Goal: Check status: Check status

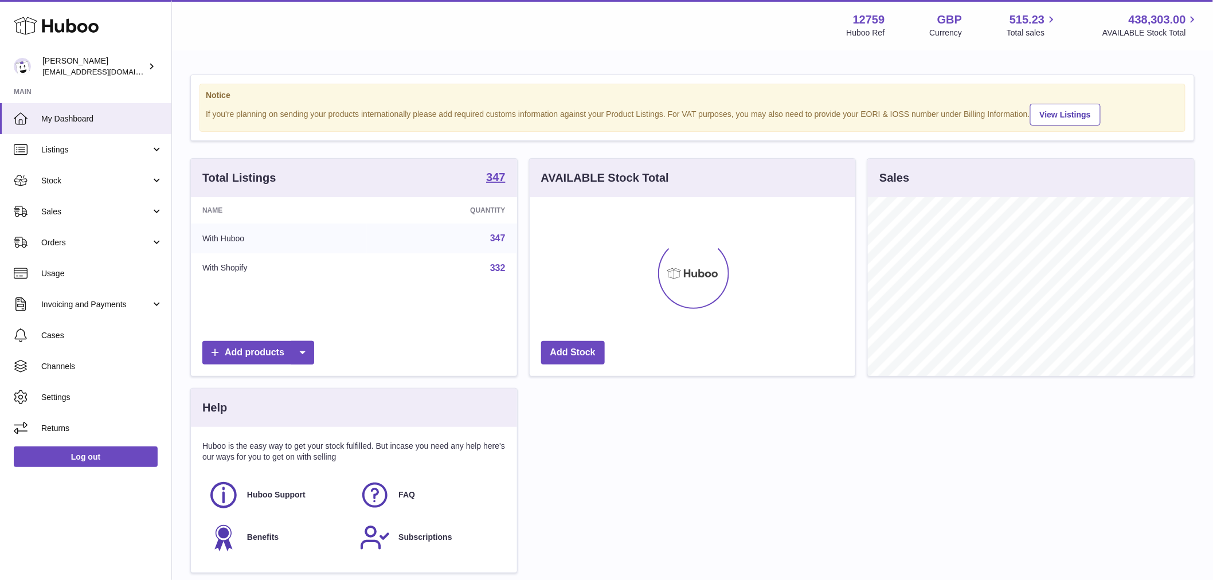
scroll to position [179, 326]
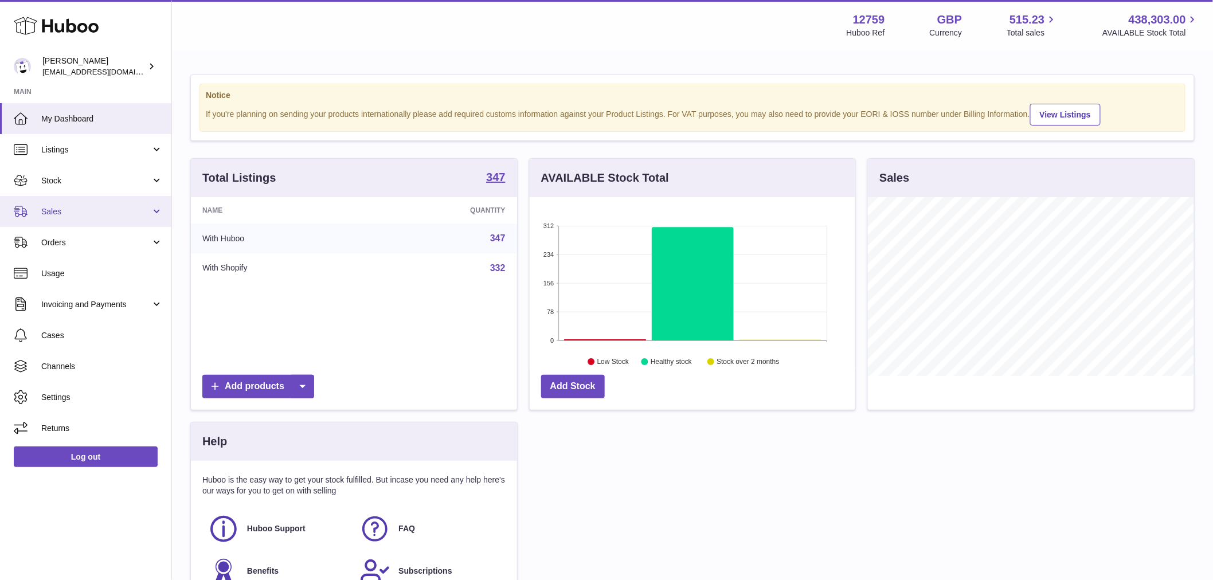
click at [69, 218] on link "Sales" at bounding box center [85, 211] width 171 height 31
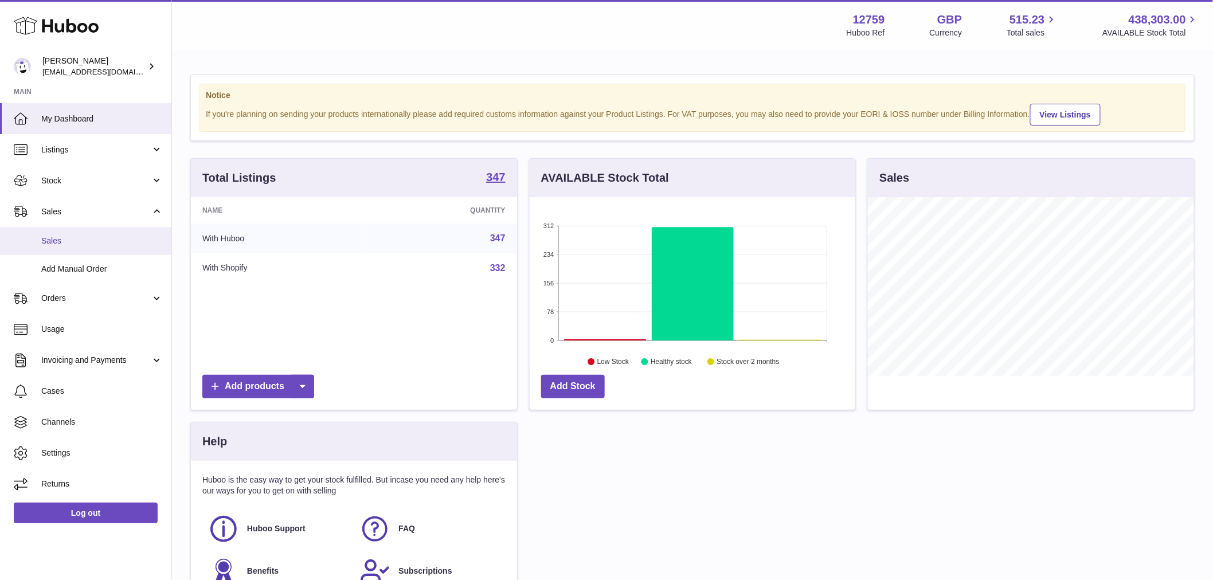
click at [68, 237] on span "Sales" at bounding box center [102, 241] width 122 height 11
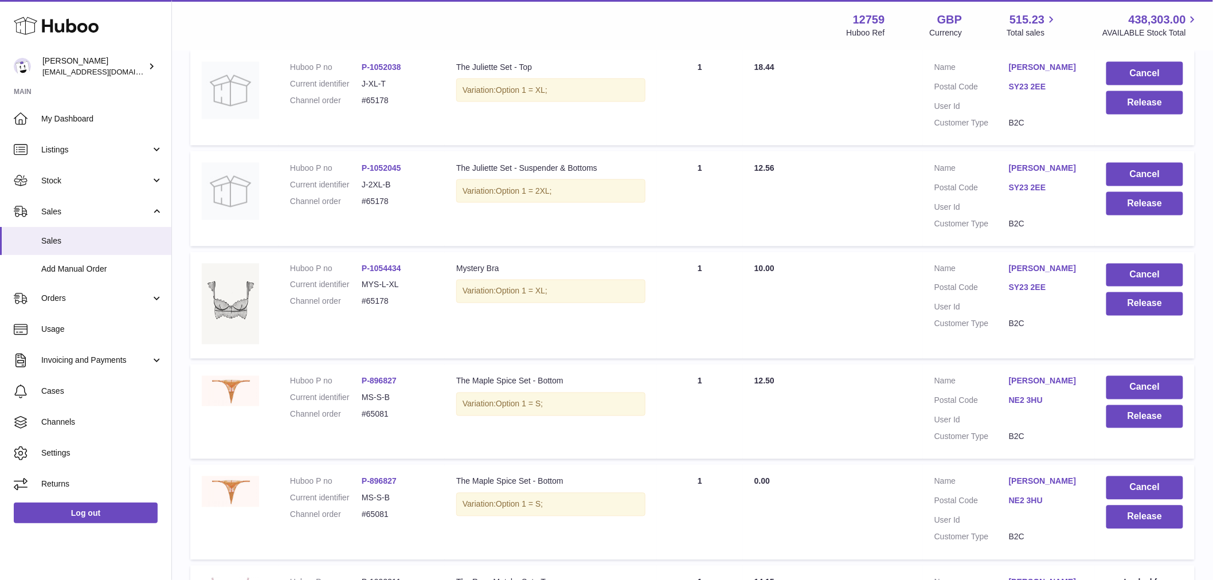
scroll to position [650, 0]
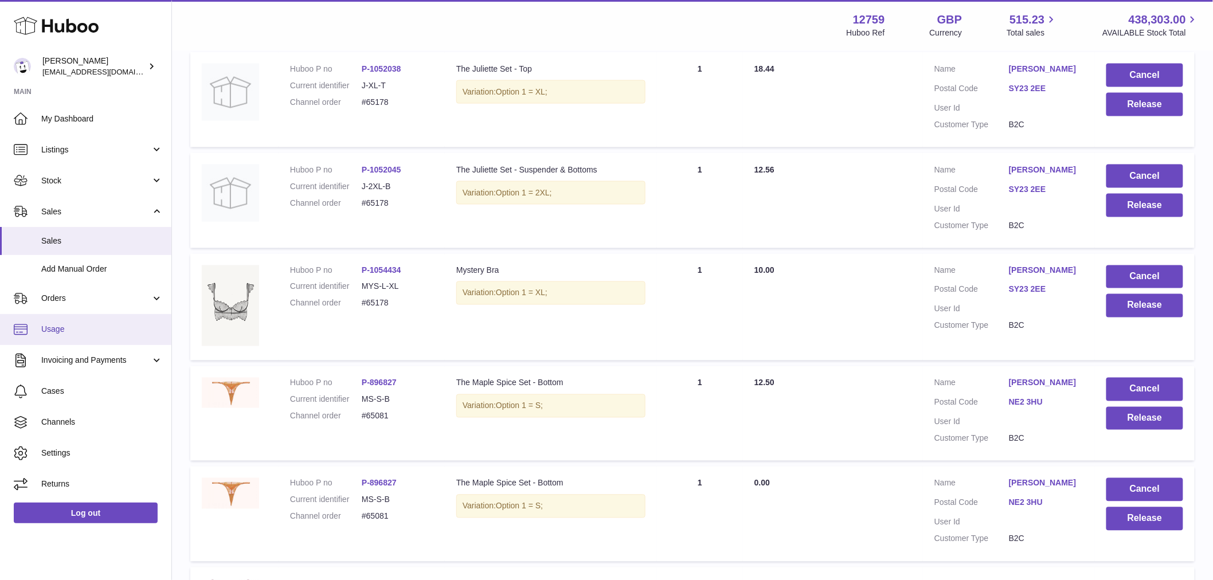
click at [119, 324] on span "Usage" at bounding box center [102, 329] width 122 height 11
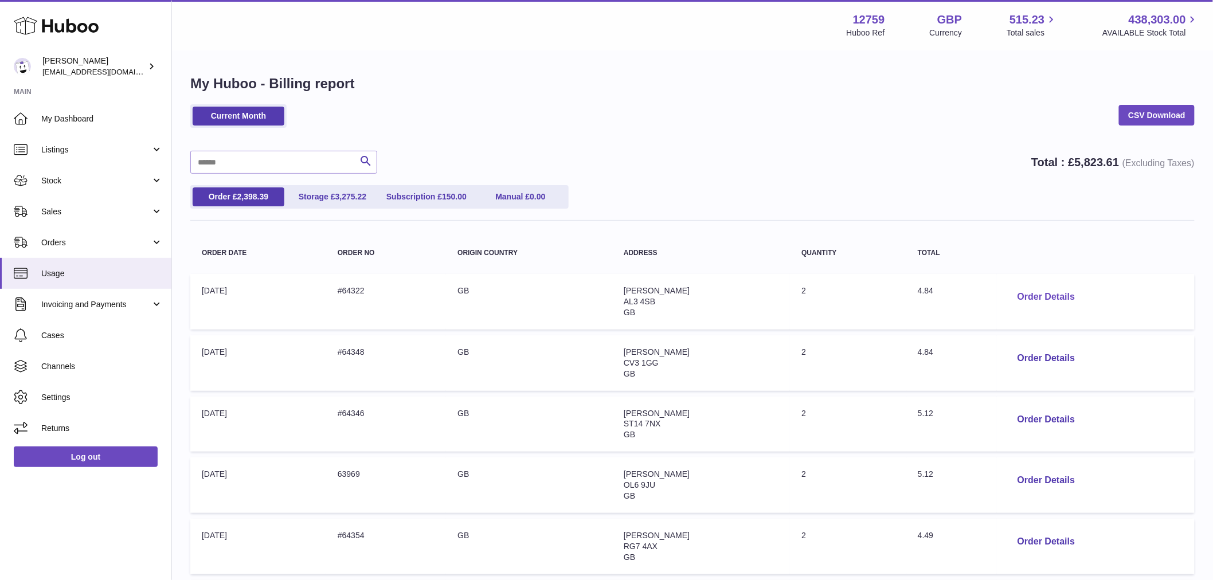
click at [1044, 294] on button "Order Details" at bounding box center [1047, 298] width 76 height 24
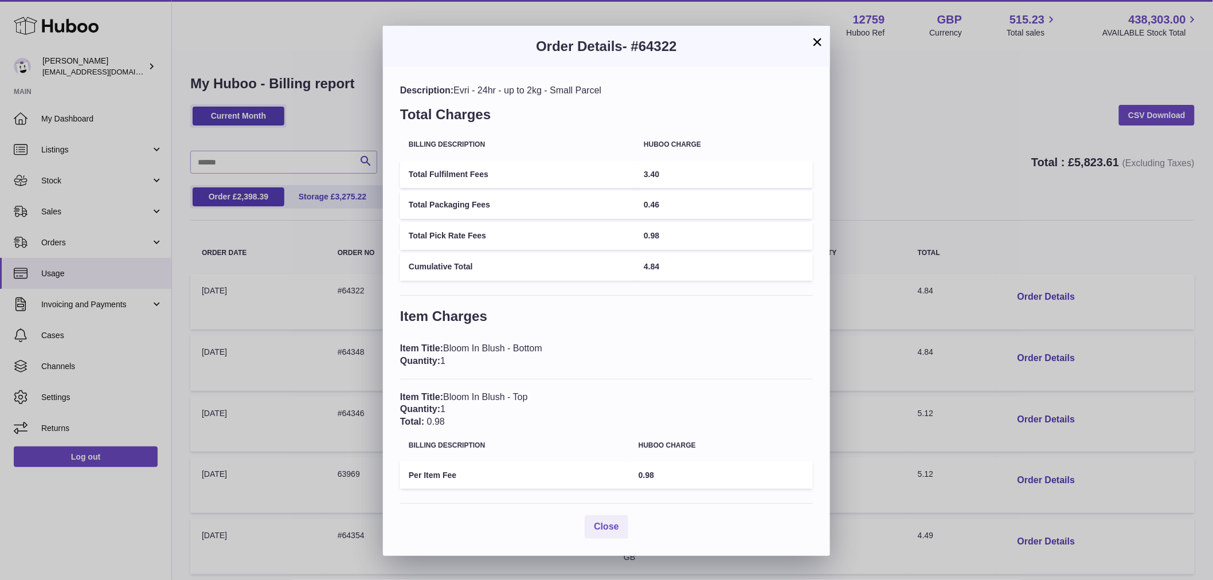
click at [936, 151] on div "× Order Details - #64322 Description: Evri - 24hr - up to 2kg - Small Parcel To…" at bounding box center [606, 290] width 1213 height 580
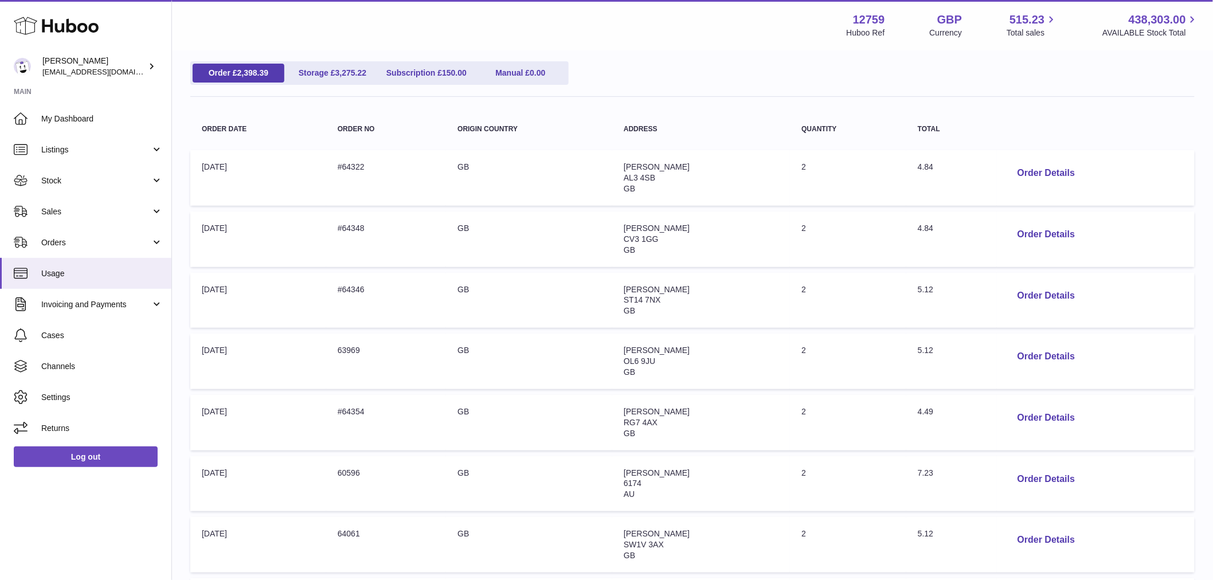
scroll to position [255, 0]
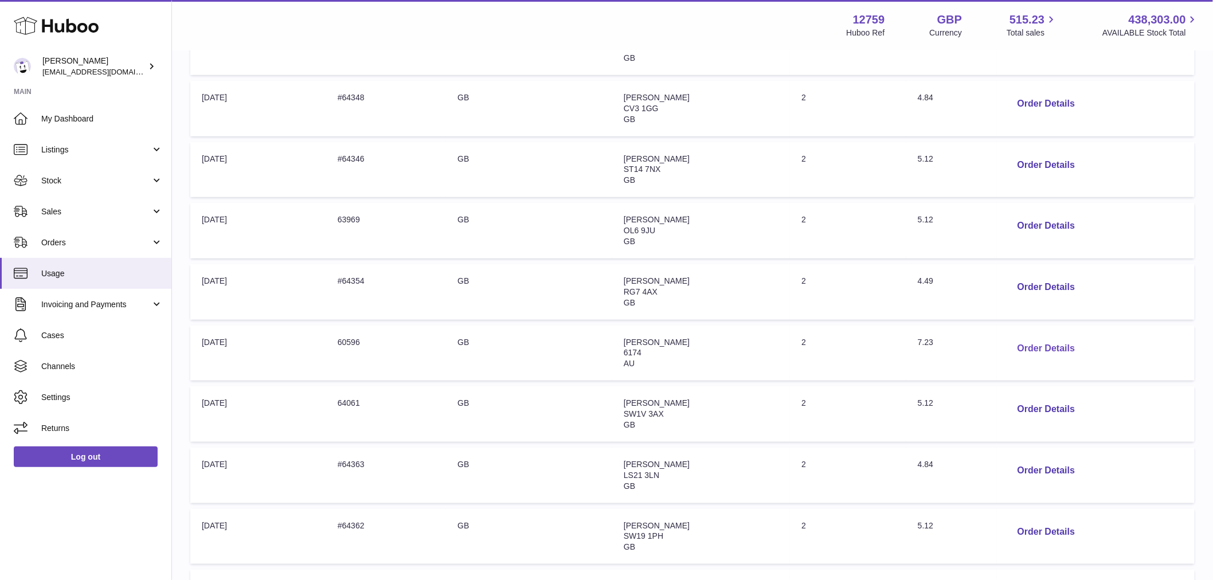
click at [1047, 350] on button "Order Details" at bounding box center [1047, 349] width 76 height 24
click at [930, 260] on div at bounding box center [606, 290] width 1213 height 580
drag, startPoint x: 1021, startPoint y: 271, endPoint x: 1037, endPoint y: 280, distance: 17.7
click at [1025, 274] on td "Order Details" at bounding box center [1096, 292] width 198 height 56
click at [1040, 283] on button "Order Details" at bounding box center [1047, 288] width 76 height 24
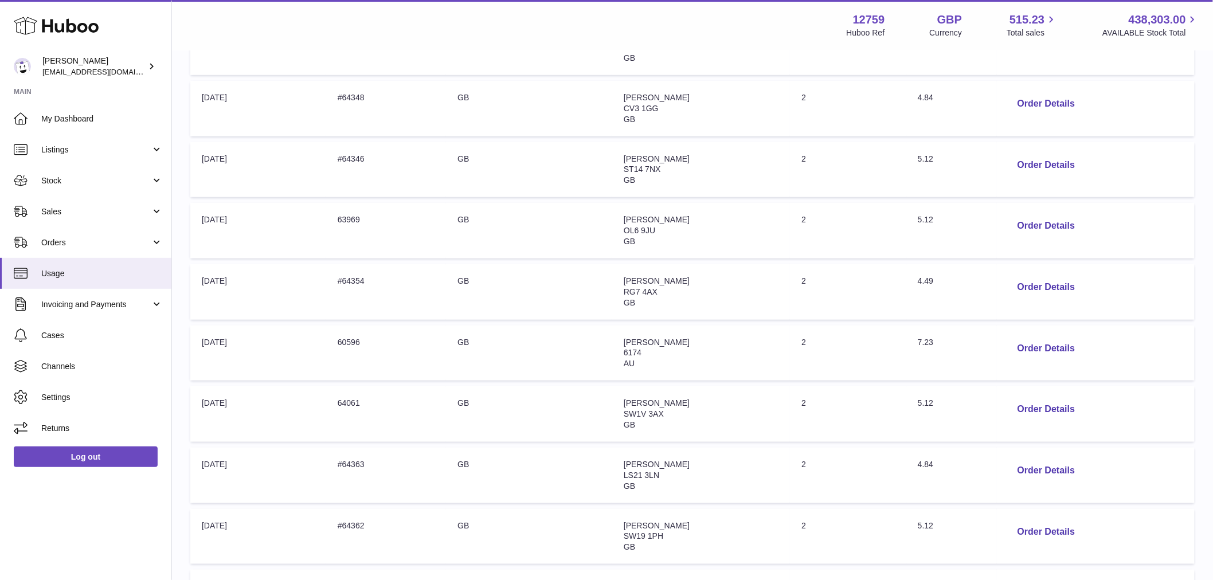
click at [967, 259] on div at bounding box center [606, 290] width 1213 height 580
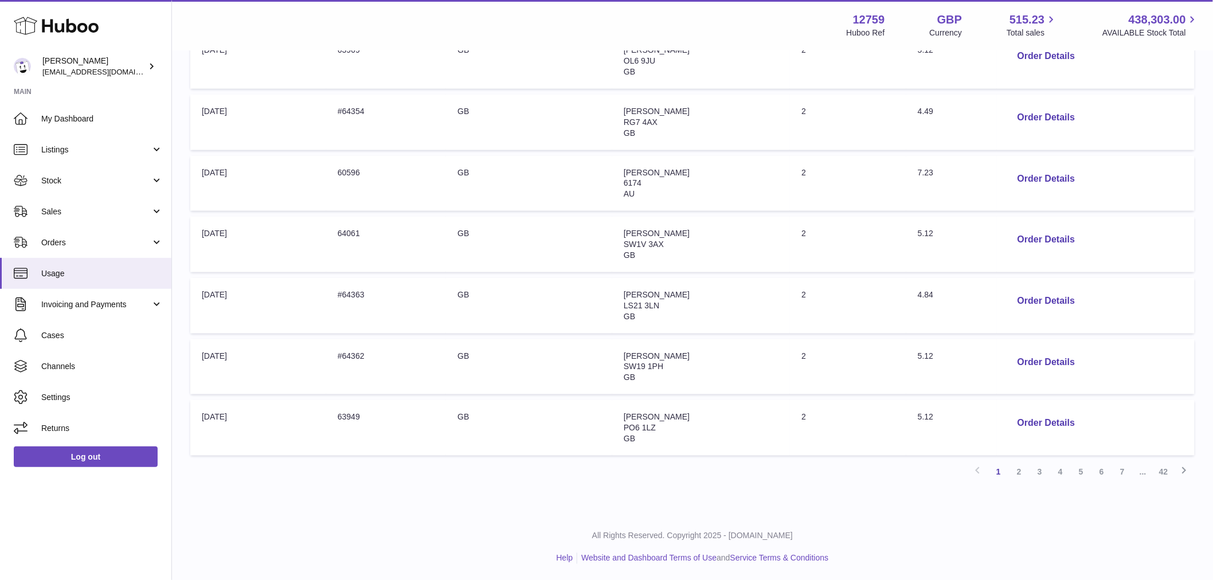
scroll to position [425, 0]
